Goal: Information Seeking & Learning: Check status

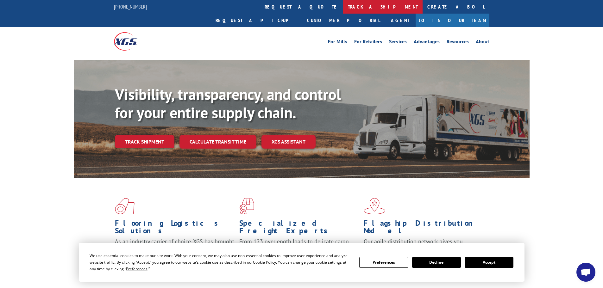
click at [343, 4] on link "track a shipment" at bounding box center [382, 7] width 79 height 14
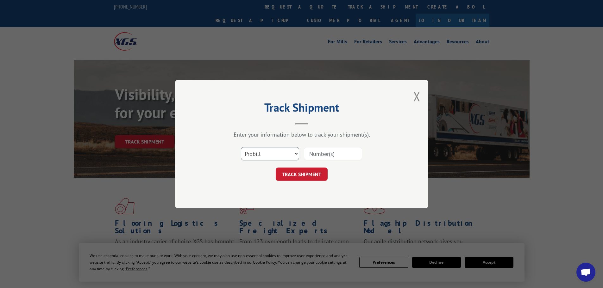
click at [264, 160] on select "Select category... Probill BOL PO" at bounding box center [270, 153] width 58 height 13
select select "po"
click at [241, 147] on select "Select category... Probill BOL PO" at bounding box center [270, 153] width 58 height 13
click at [339, 156] on input at bounding box center [333, 153] width 58 height 13
paste input "15530946"
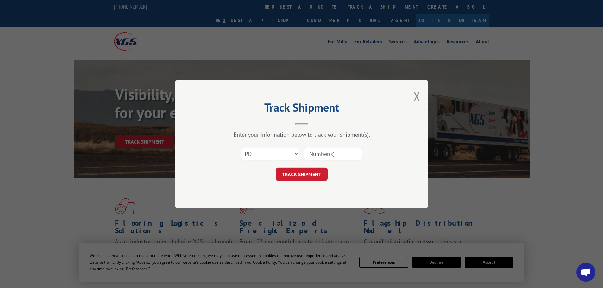
type input "15530946"
click button "TRACK SHIPMENT" at bounding box center [302, 174] width 52 height 13
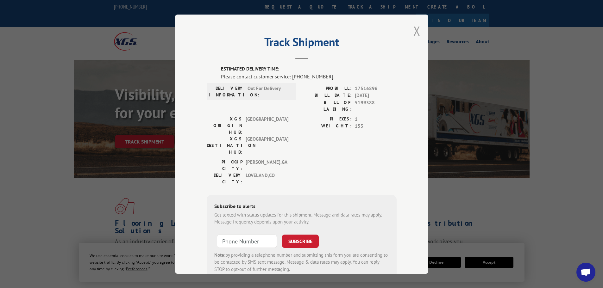
click at [413, 33] on button "Close modal" at bounding box center [416, 30] width 7 height 17
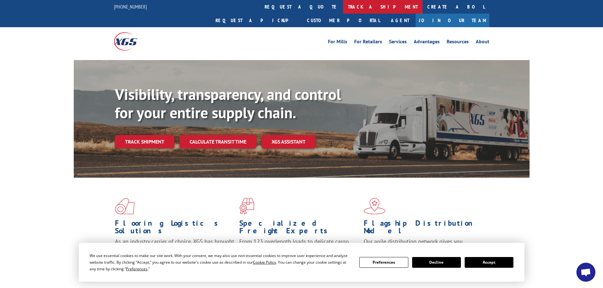
click at [343, 3] on link "track a shipment" at bounding box center [382, 7] width 79 height 14
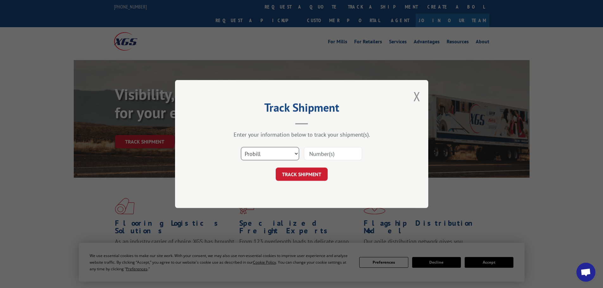
click at [277, 151] on select "Select category... Probill BOL PO" at bounding box center [270, 153] width 58 height 13
select select "po"
click at [241, 147] on select "Select category... Probill BOL PO" at bounding box center [270, 153] width 58 height 13
click at [320, 148] on input at bounding box center [333, 153] width 58 height 13
paste input "15530946"
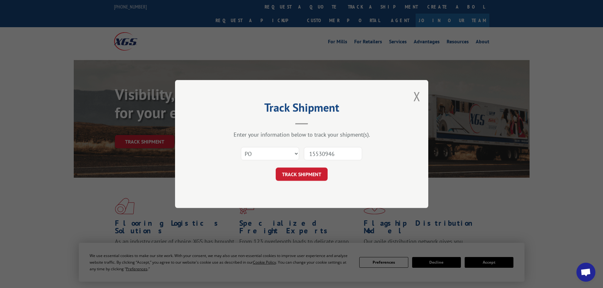
type input "15530946"
click at [276, 168] on button "TRACK SHIPMENT" at bounding box center [302, 174] width 52 height 13
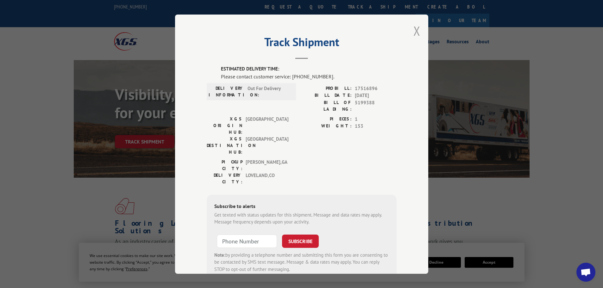
click at [417, 31] on button "Close modal" at bounding box center [416, 30] width 7 height 17
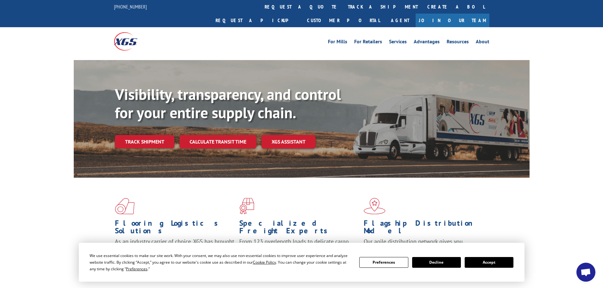
drag, startPoint x: 496, startPoint y: 267, endPoint x: 491, endPoint y: 267, distance: 4.7
click at [497, 267] on button "Accept" at bounding box center [489, 262] width 49 height 11
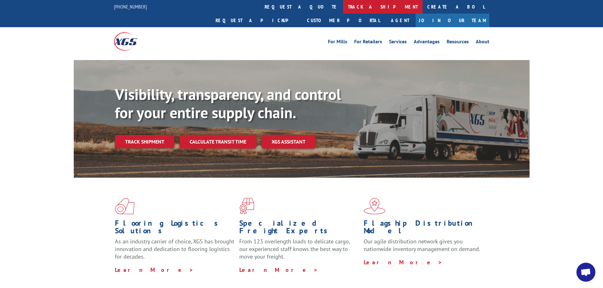
click at [343, 8] on link "track a shipment" at bounding box center [382, 7] width 79 height 14
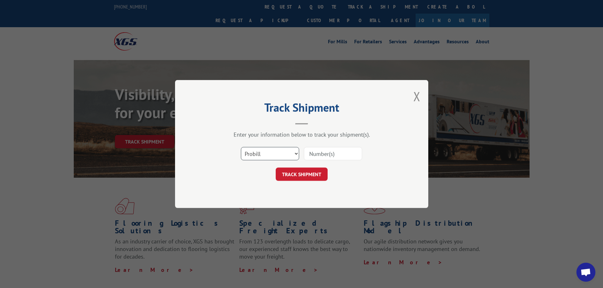
click at [288, 155] on select "Select category... Probill BOL PO" at bounding box center [270, 153] width 58 height 13
select select "po"
click at [241, 147] on select "Select category... Probill BOL PO" at bounding box center [270, 153] width 58 height 13
click at [342, 155] on input at bounding box center [333, 153] width 58 height 13
paste input "15530907"
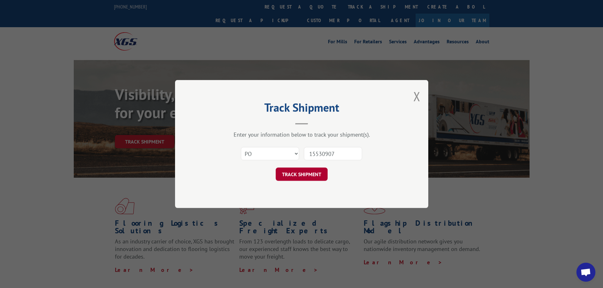
type input "15530907"
click at [308, 175] on button "TRACK SHIPMENT" at bounding box center [302, 174] width 52 height 13
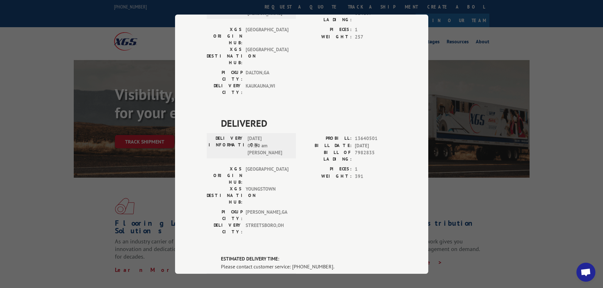
scroll to position [252, 0]
